Goal: Task Accomplishment & Management: Use online tool/utility

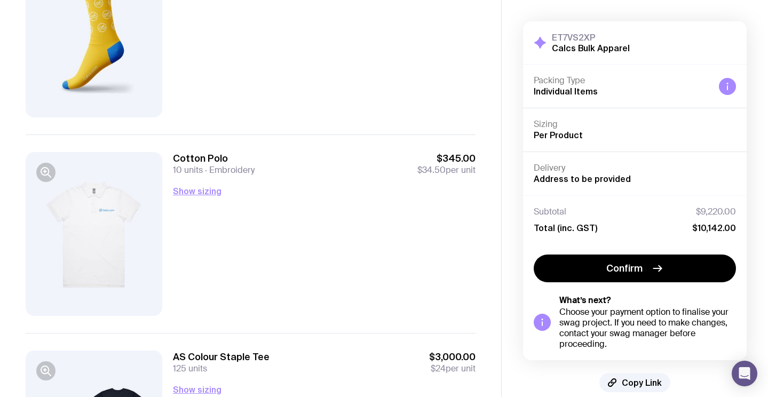
scroll to position [183, 0]
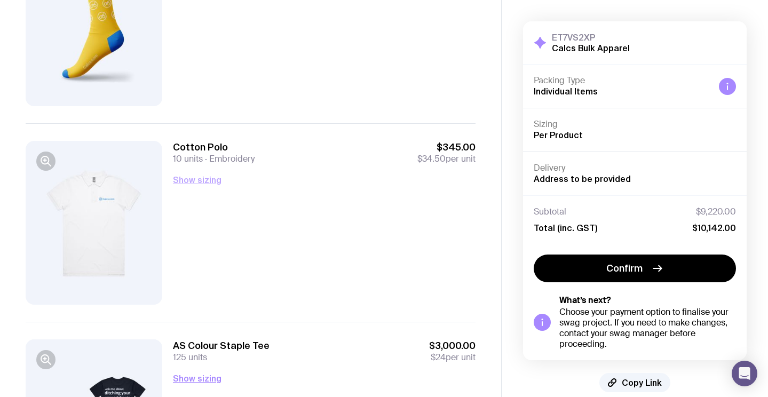
click at [192, 180] on button "Show sizing" at bounding box center [197, 180] width 49 height 13
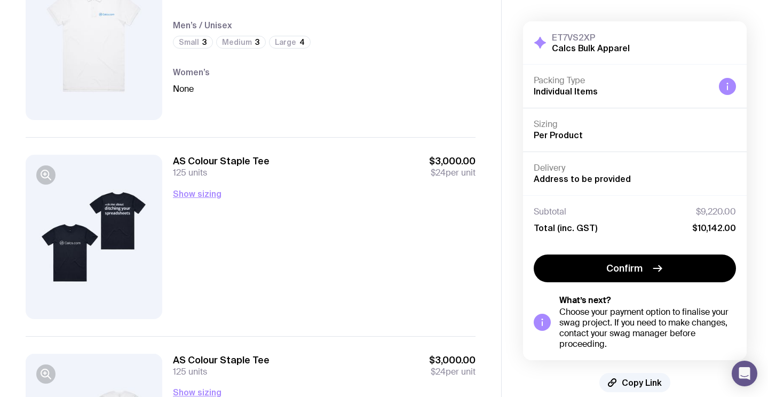
scroll to position [370, 0]
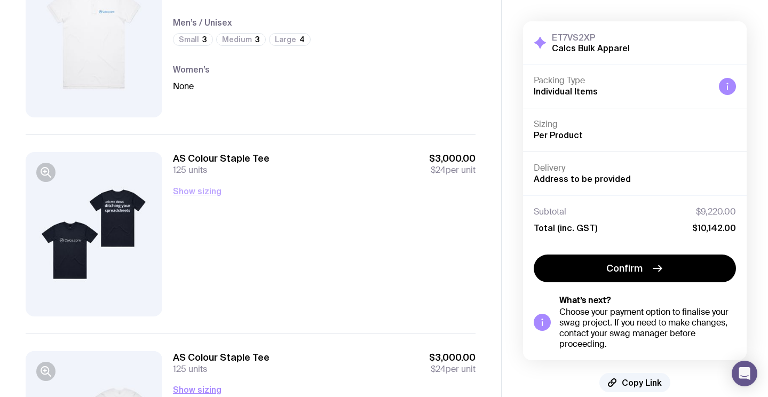
click at [214, 194] on button "Show sizing" at bounding box center [197, 191] width 49 height 13
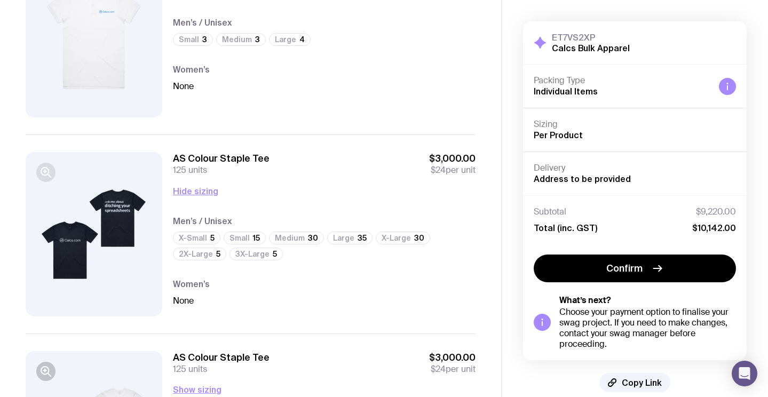
click at [44, 174] on icon "button" at bounding box center [46, 172] width 13 height 13
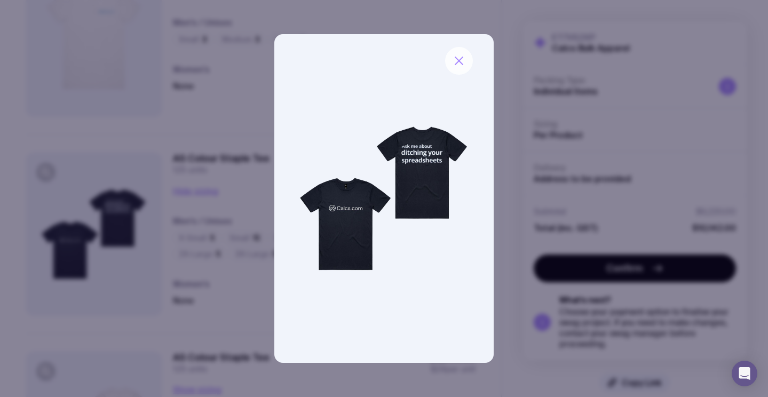
click at [462, 61] on icon "button" at bounding box center [459, 60] width 13 height 13
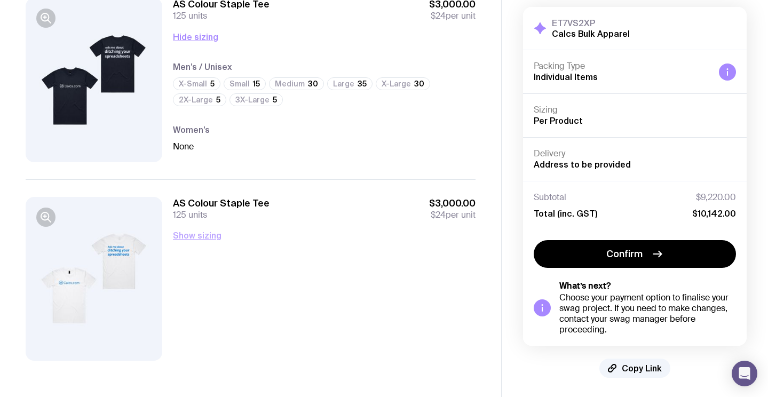
scroll to position [524, 0]
click at [207, 234] on button "Show sizing" at bounding box center [197, 235] width 49 height 13
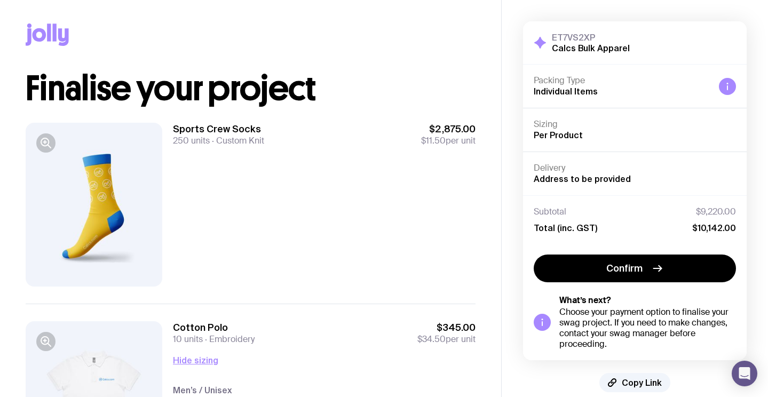
scroll to position [0, 0]
